Goal: Information Seeking & Learning: Check status

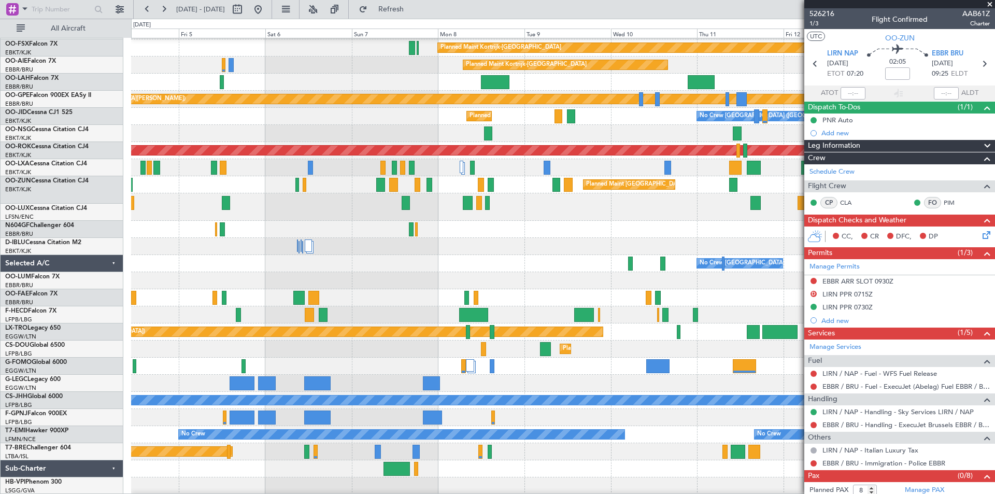
scroll to position [85, 0]
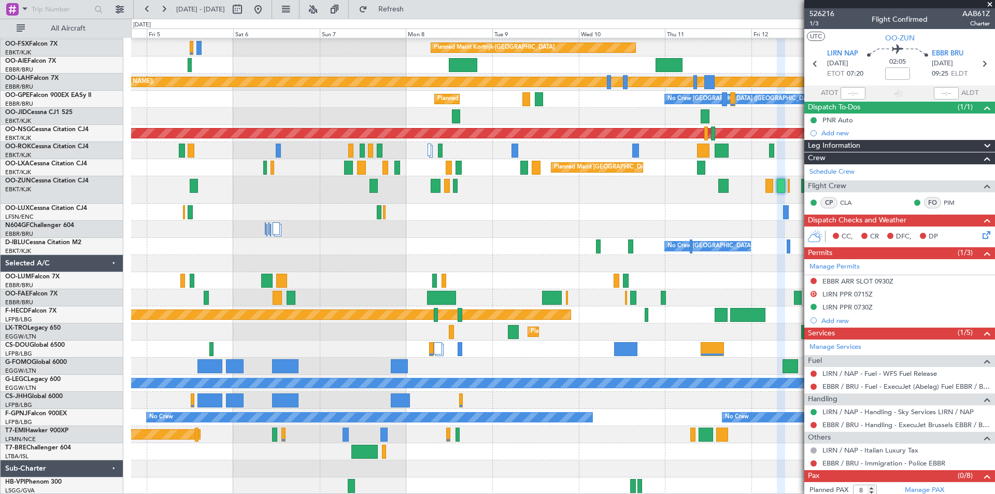
click at [453, 229] on div at bounding box center [563, 229] width 864 height 17
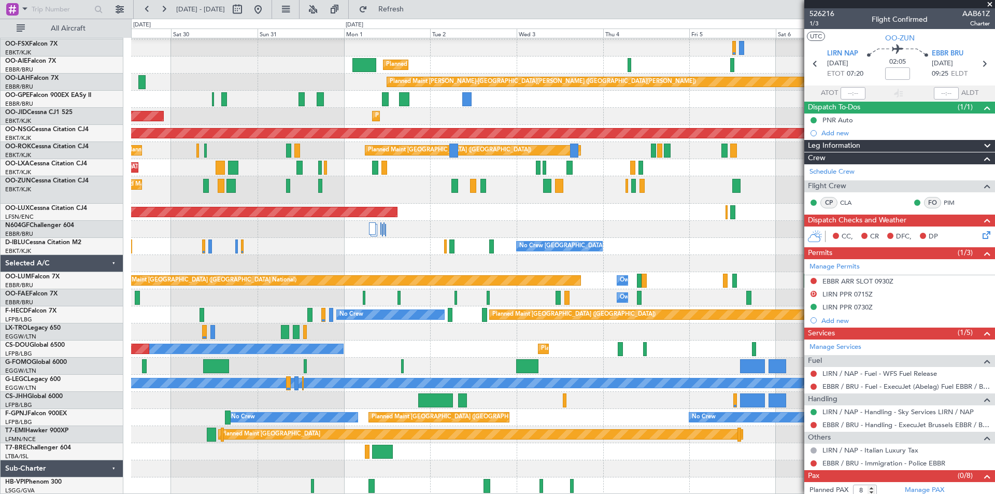
click at [894, 149] on fb-app "[DATE] - [DATE] Refresh Quick Links All Aircraft Planned Maint [GEOGRAPHIC_DATA…" at bounding box center [497, 251] width 995 height 486
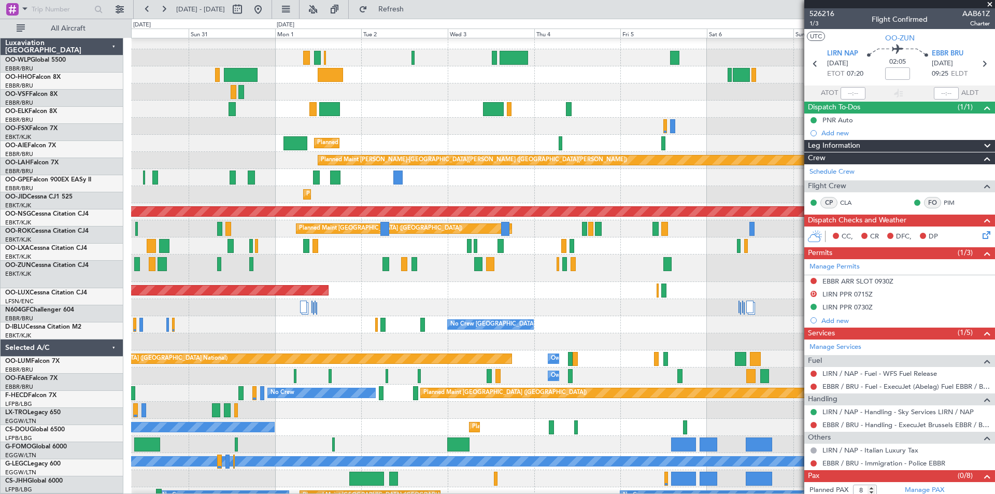
scroll to position [6, 0]
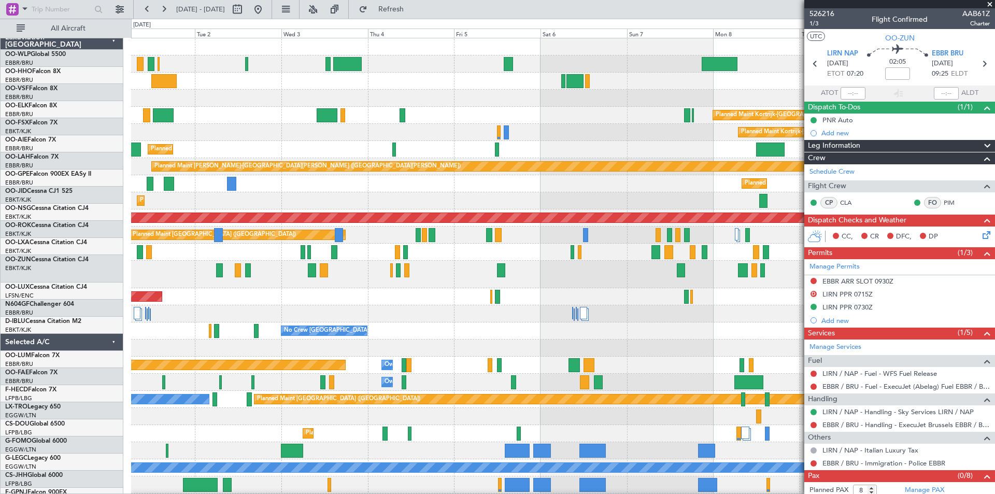
click at [30, 108] on div "Planned Maint Kortrijk-[GEOGRAPHIC_DATA] Planned Maint [GEOGRAPHIC_DATA]-[GEOGR…" at bounding box center [497, 256] width 995 height 475
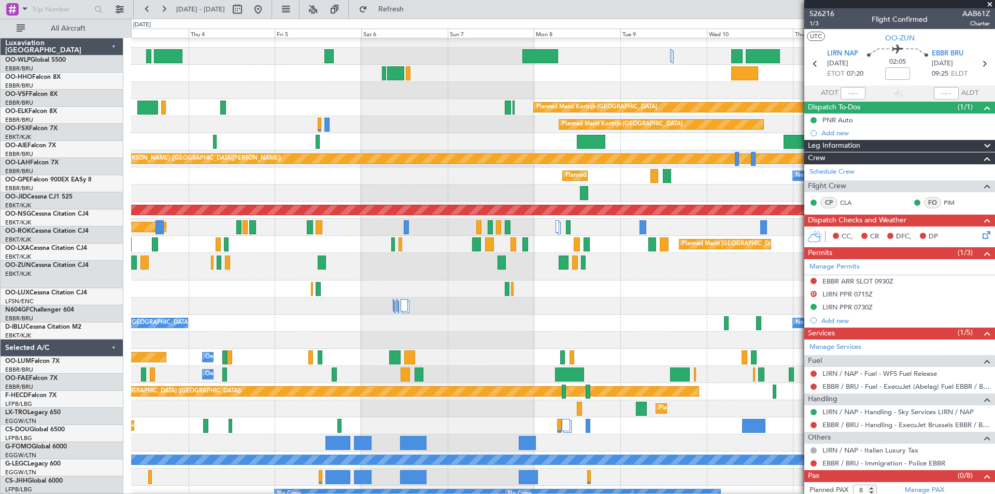
scroll to position [8, 0]
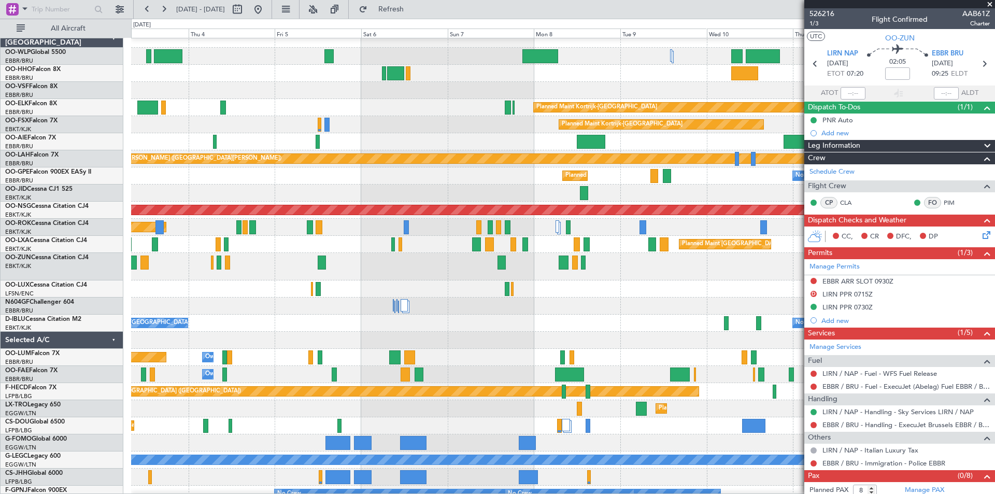
click at [424, 101] on div "Planned Maint Kortrijk-[GEOGRAPHIC_DATA]" at bounding box center [563, 107] width 864 height 17
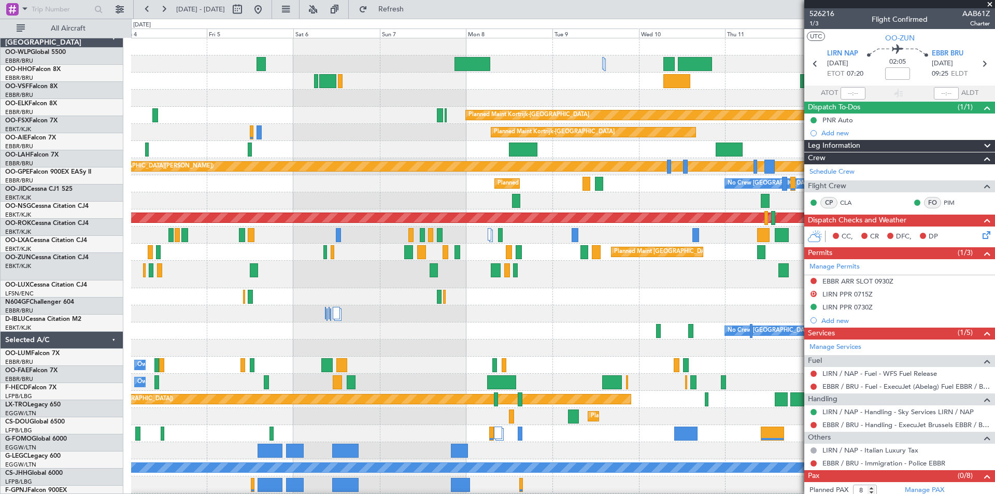
scroll to position [0, 0]
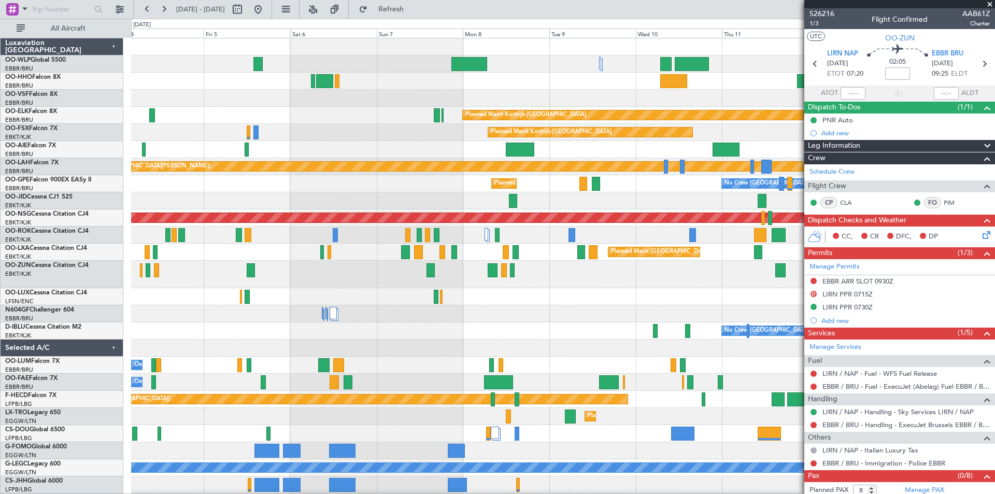
click at [683, 150] on div "Planned Maint [GEOGRAPHIC_DATA] ([GEOGRAPHIC_DATA])" at bounding box center [563, 149] width 864 height 17
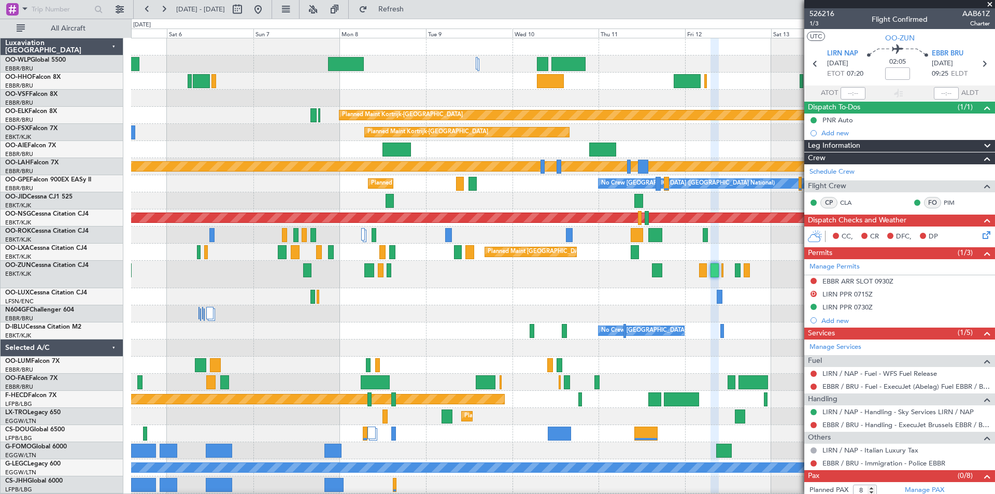
click at [569, 159] on div "Planned Maint Kortrijk-[GEOGRAPHIC_DATA] Planned Maint [GEOGRAPHIC_DATA]-[GEOGR…" at bounding box center [563, 308] width 864 height 541
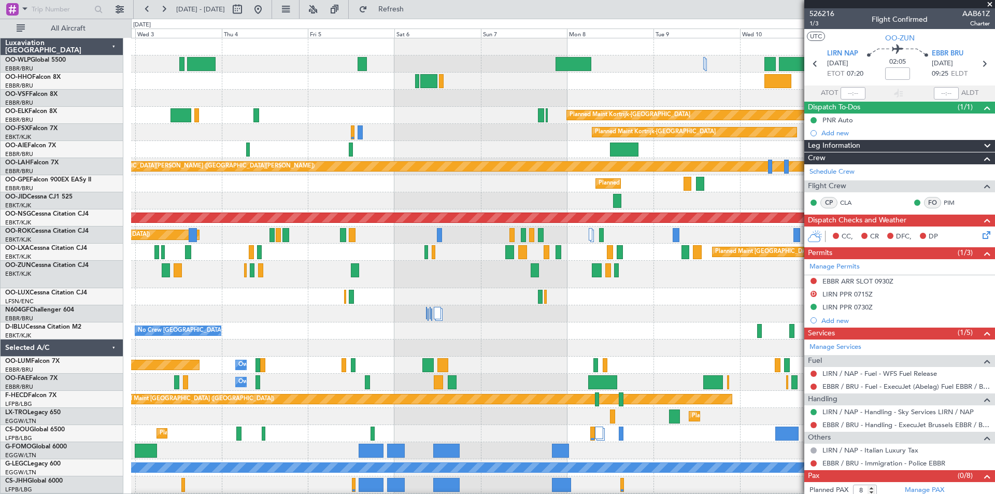
click at [510, 157] on div "Planned Maint [GEOGRAPHIC_DATA] ([GEOGRAPHIC_DATA])" at bounding box center [563, 149] width 864 height 17
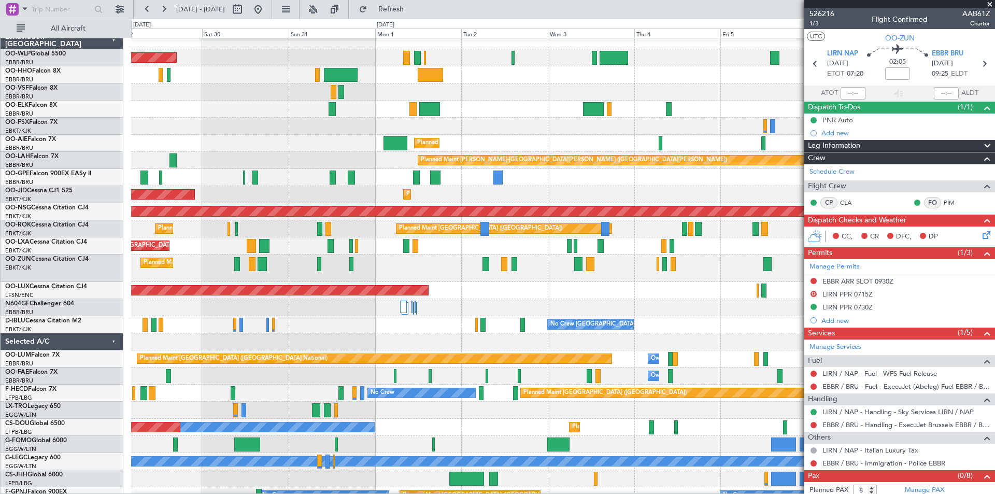
click at [700, 147] on div "Planned Maint [GEOGRAPHIC_DATA] ([GEOGRAPHIC_DATA])" at bounding box center [563, 143] width 864 height 17
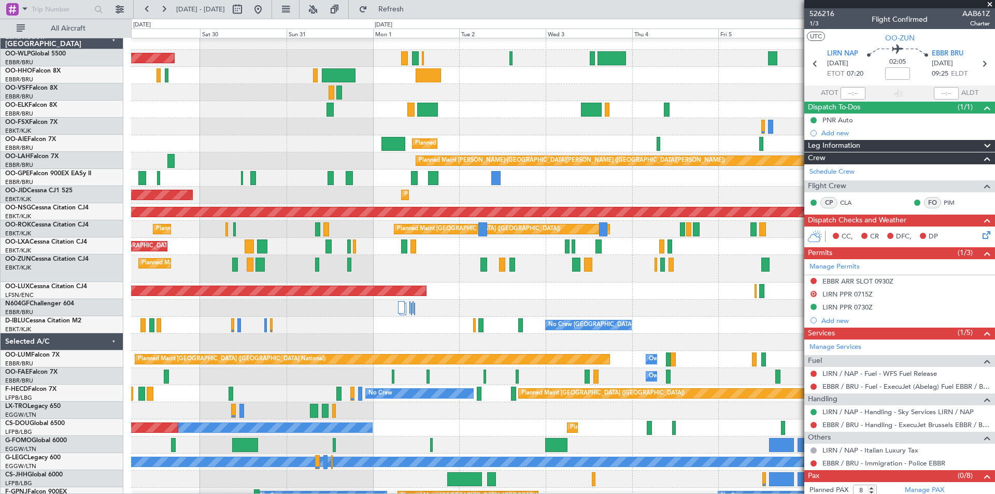
scroll to position [6, 0]
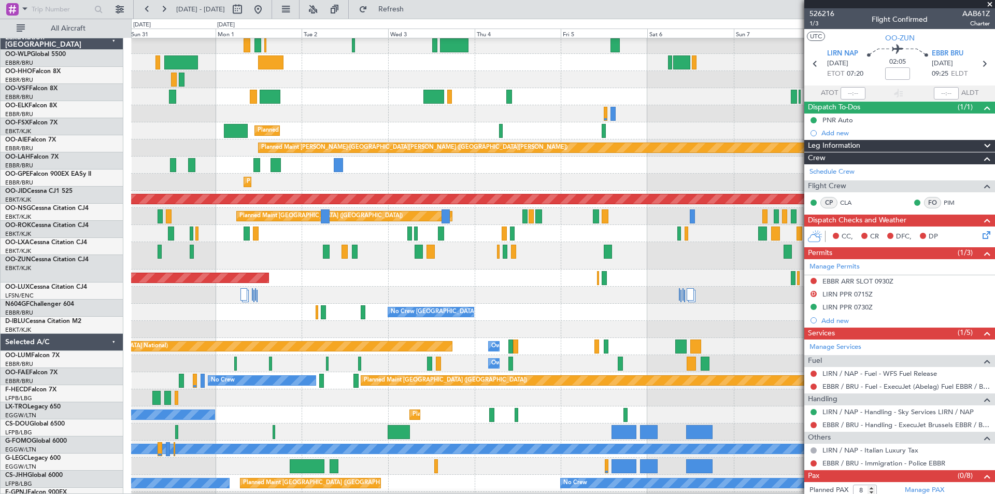
click at [106, 175] on div "Planned Maint [GEOGRAPHIC_DATA] ([GEOGRAPHIC_DATA]) Planned Maint [GEOGRAPHIC_D…" at bounding box center [497, 256] width 995 height 475
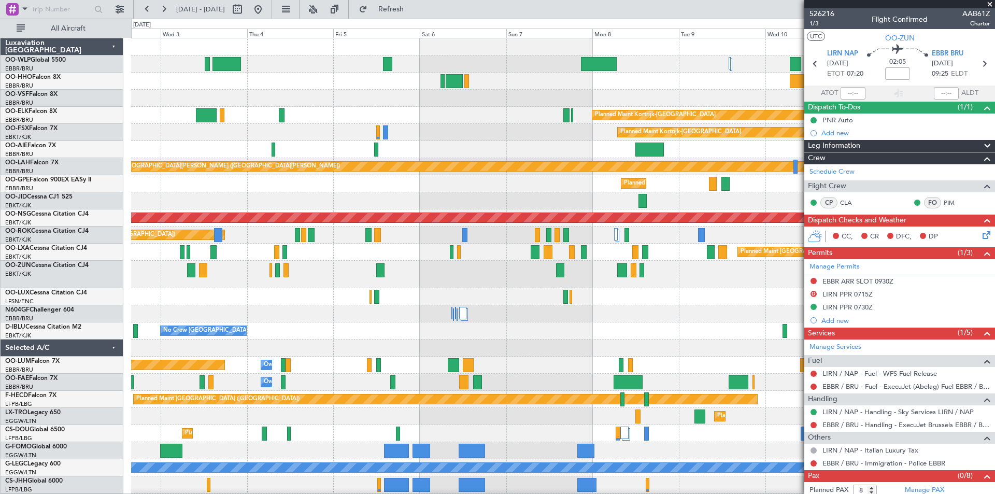
click at [85, 140] on div "Planned Maint Kortrijk-[GEOGRAPHIC_DATA] Planned Maint [GEOGRAPHIC_DATA]-[GEOGR…" at bounding box center [497, 256] width 995 height 475
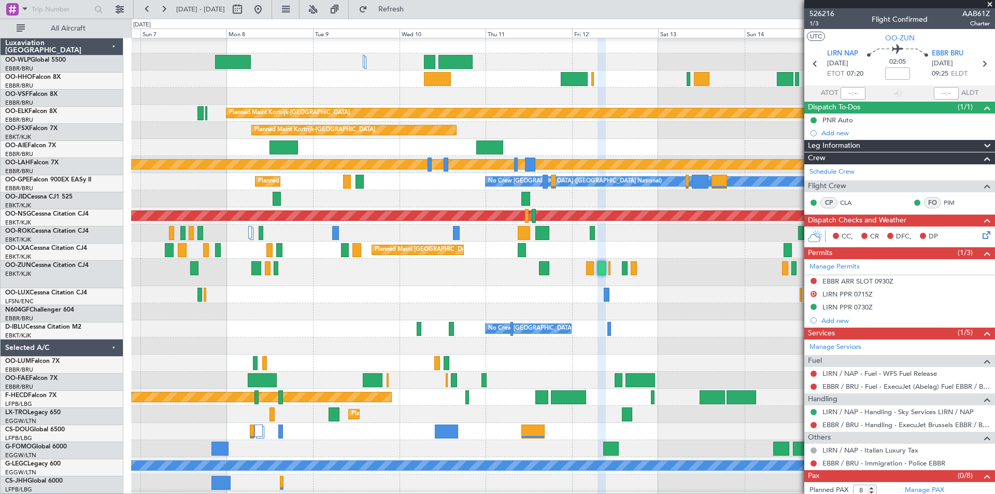
scroll to position [2, 0]
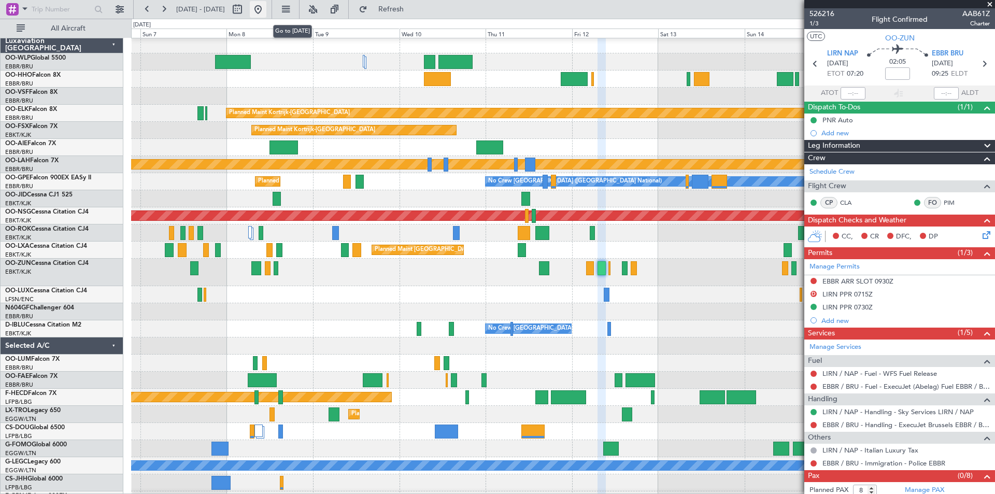
click at [266, 15] on button at bounding box center [258, 9] width 17 height 17
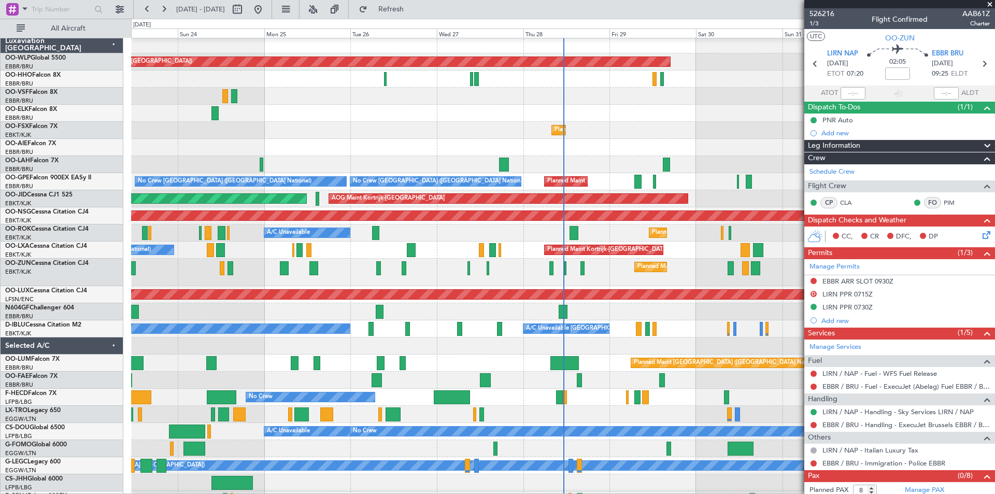
scroll to position [0, 0]
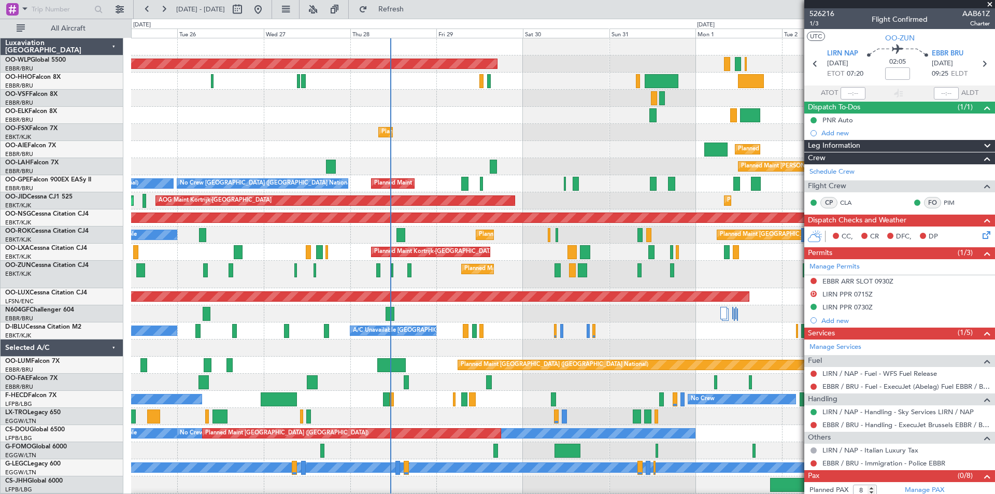
click at [283, 113] on div at bounding box center [563, 115] width 864 height 17
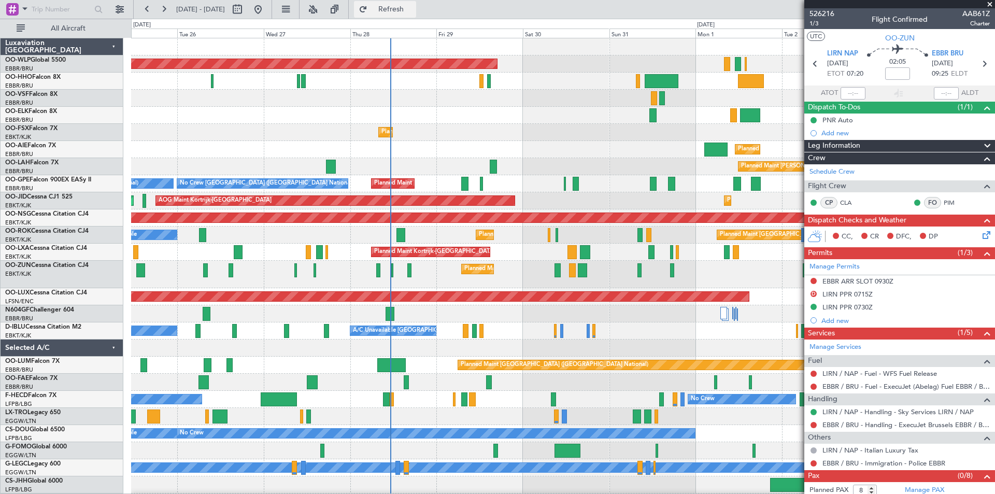
click at [413, 6] on span "Refresh" at bounding box center [392, 9] width 44 height 7
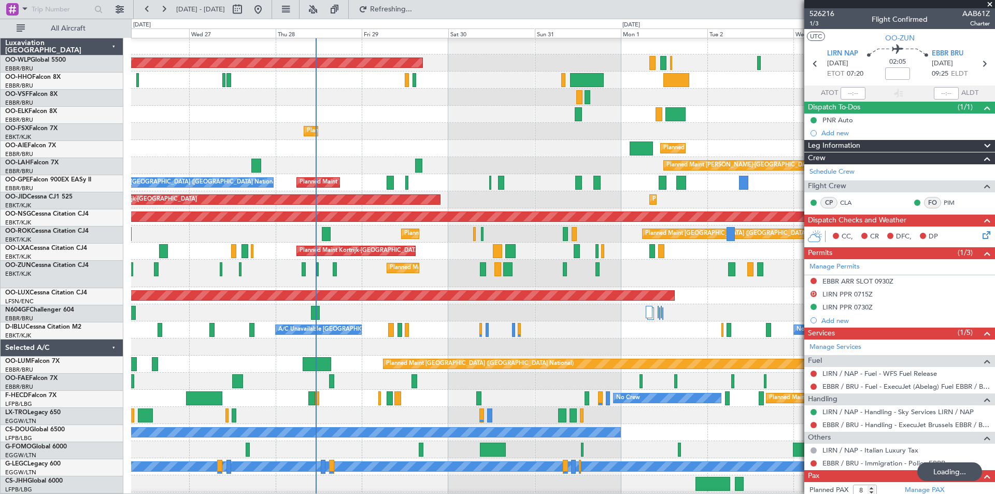
click at [571, 284] on div "Planned Maint Kortrijk-[GEOGRAPHIC_DATA]" at bounding box center [563, 273] width 864 height 27
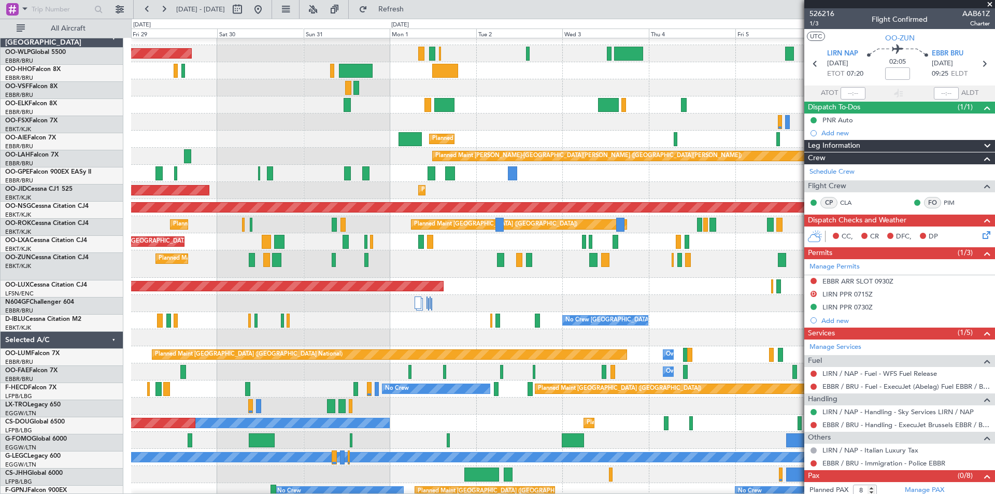
scroll to position [10, 0]
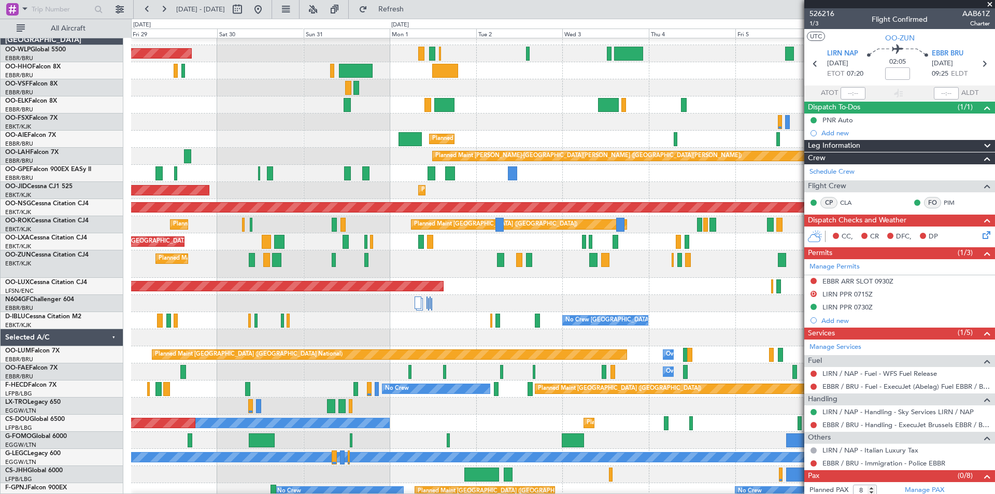
click at [468, 171] on div "Planned Maint [GEOGRAPHIC_DATA] ([GEOGRAPHIC_DATA] National) Planned Maint [GEO…" at bounding box center [563, 173] width 864 height 17
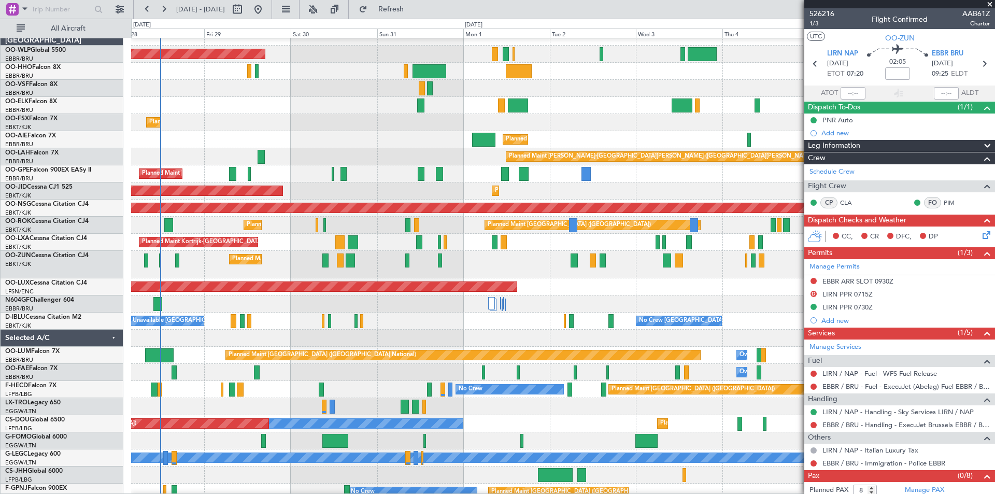
click at [289, 155] on div "Planned Maint [PERSON_NAME]-[GEOGRAPHIC_DATA][PERSON_NAME] ([GEOGRAPHIC_DATA][P…" at bounding box center [563, 156] width 864 height 17
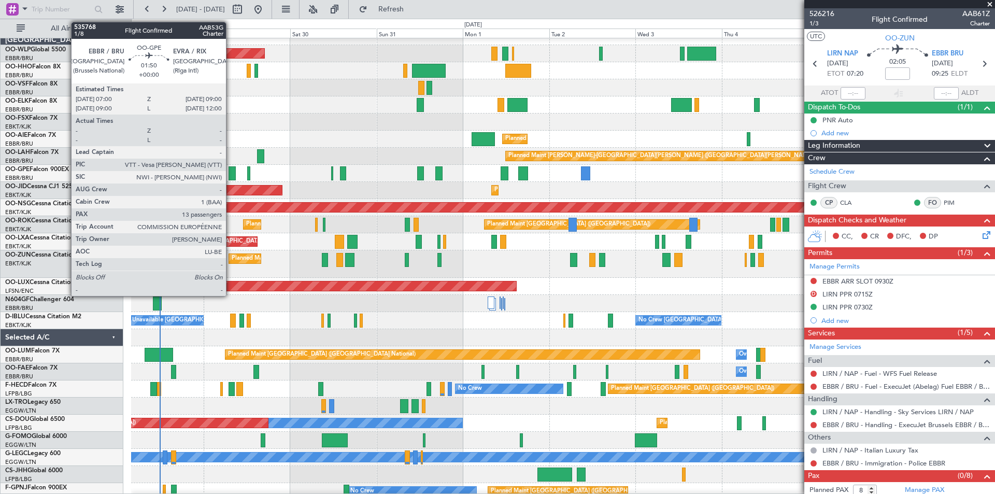
click at [231, 175] on div at bounding box center [232, 173] width 7 height 14
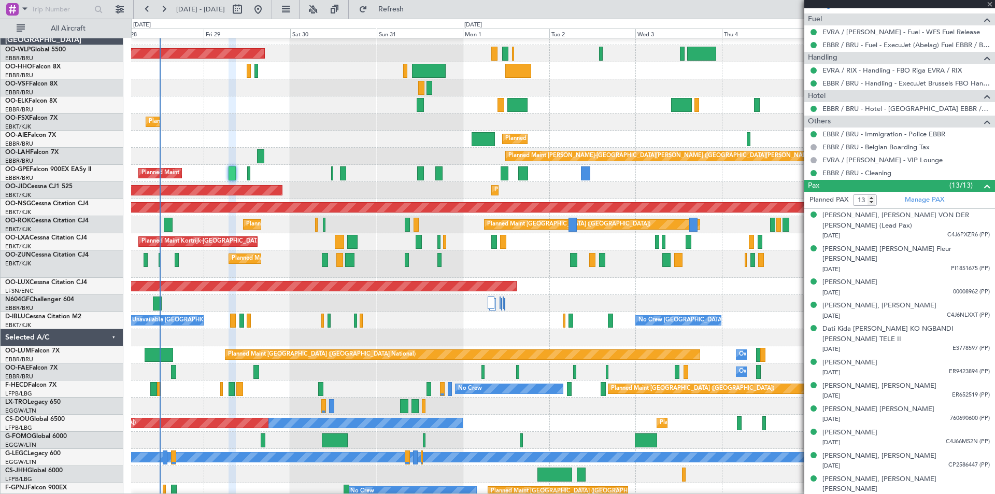
scroll to position [355, 0]
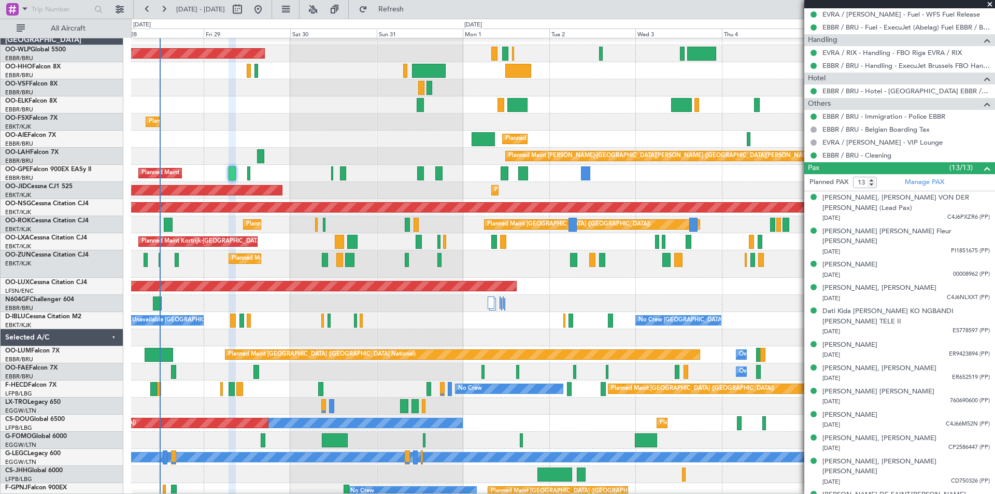
click at [992, 4] on span at bounding box center [990, 4] width 10 height 9
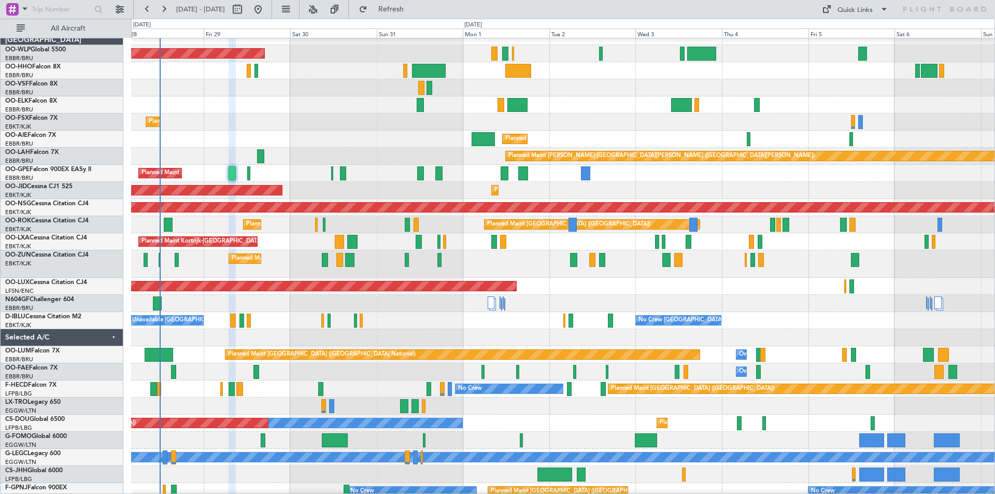
type input "0"
